Goal: Information Seeking & Learning: Learn about a topic

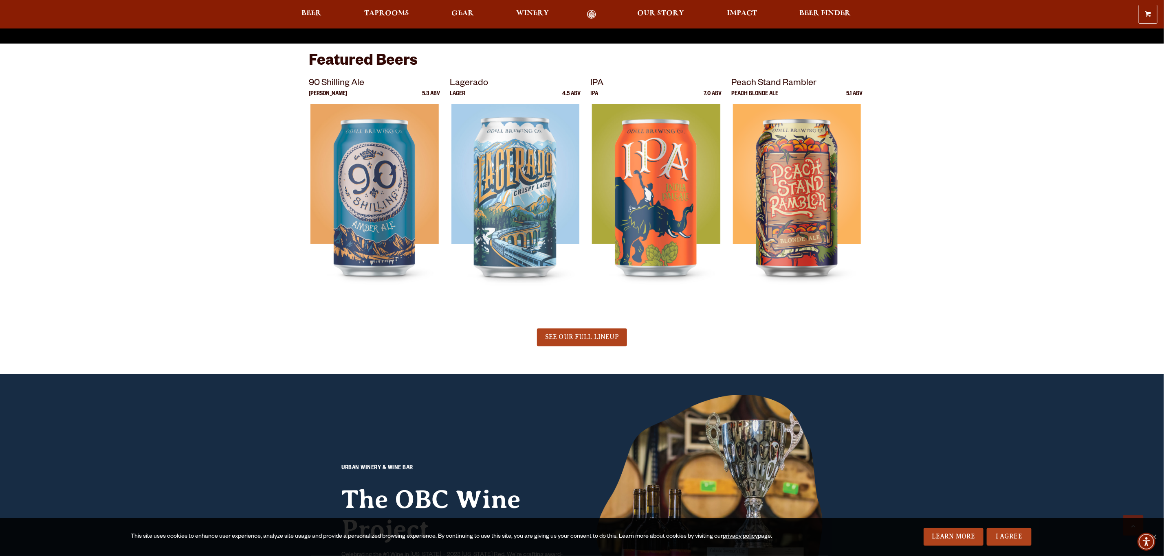
scroll to position [244, 0]
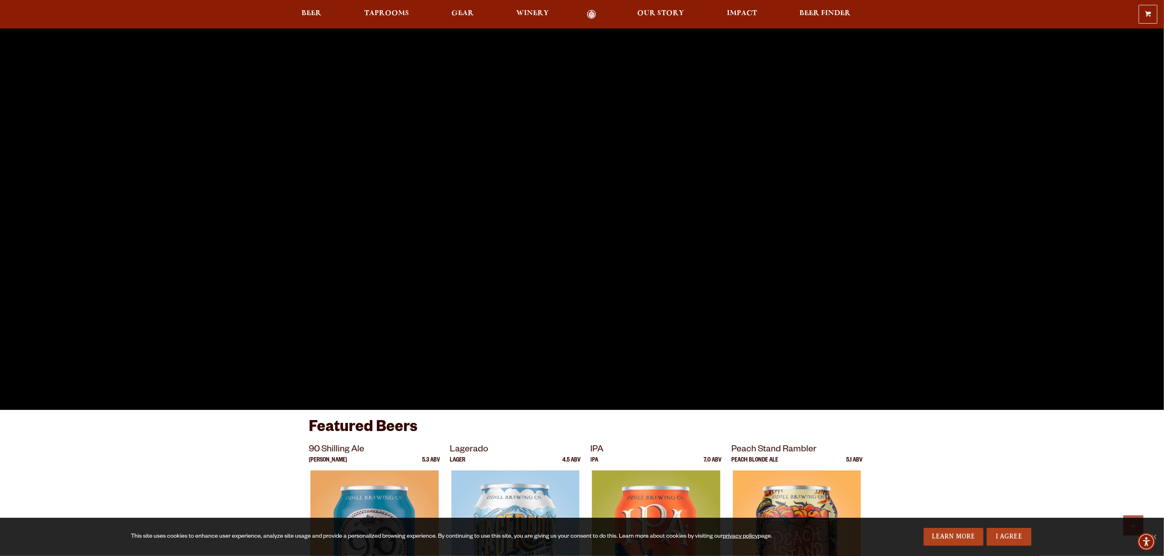
click at [593, 16] on link "Odell Home" at bounding box center [591, 14] width 31 height 9
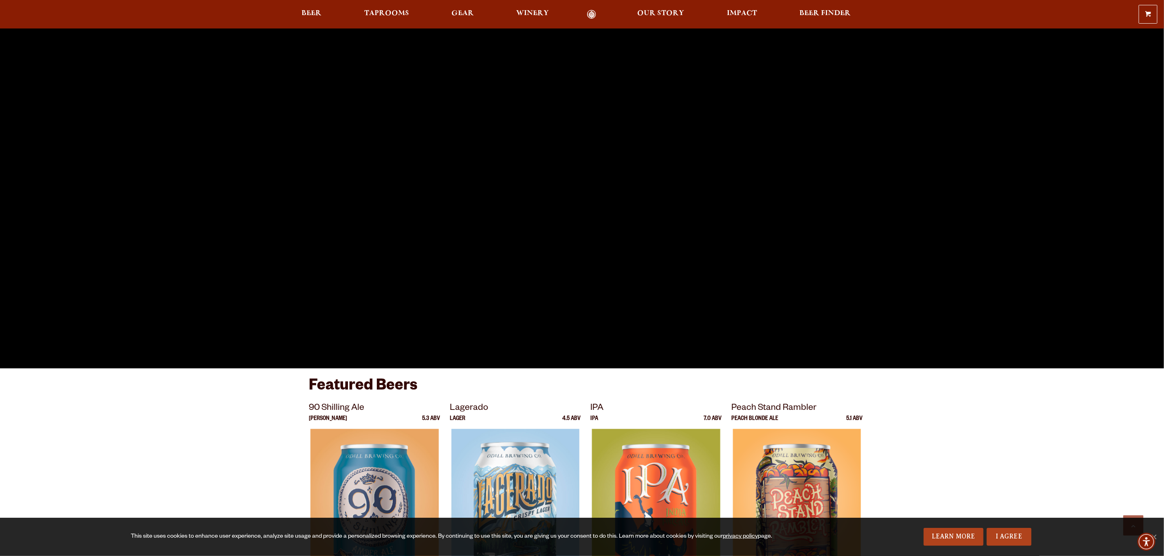
scroll to position [306, 0]
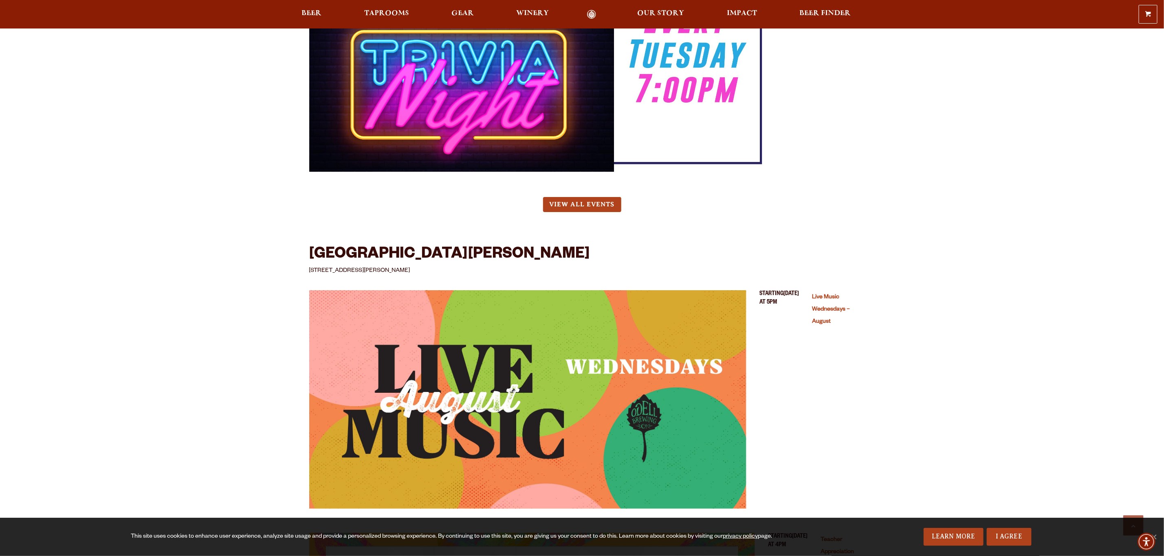
scroll to position [1772, 0]
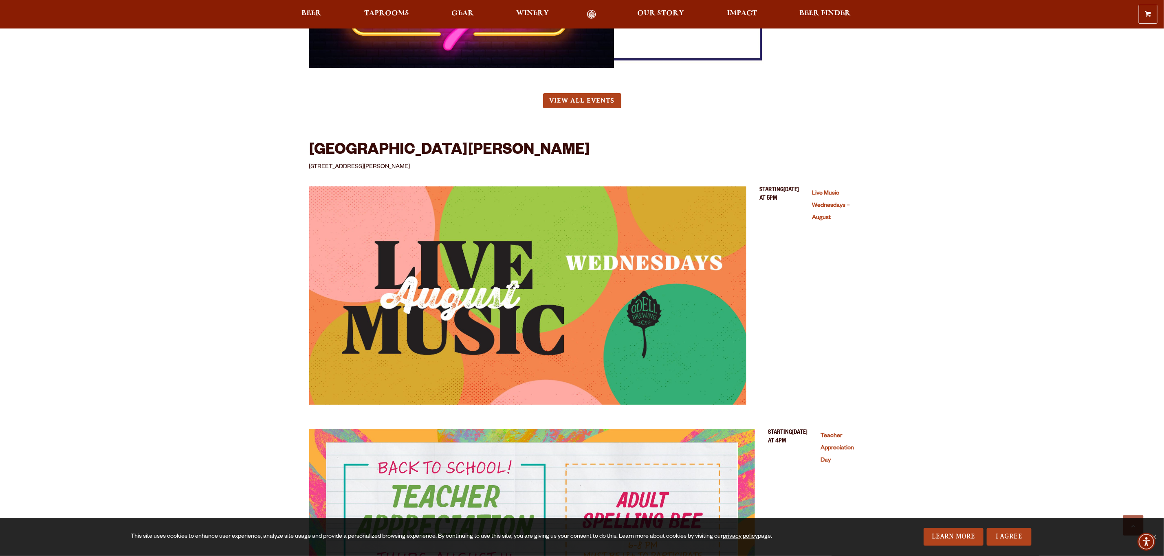
click at [824, 191] on link "Live Music Wednesdays – August" at bounding box center [831, 206] width 38 height 31
click at [836, 191] on link "Live Music Wednesdays – August" at bounding box center [831, 206] width 38 height 31
